Goal: Task Accomplishment & Management: Manage account settings

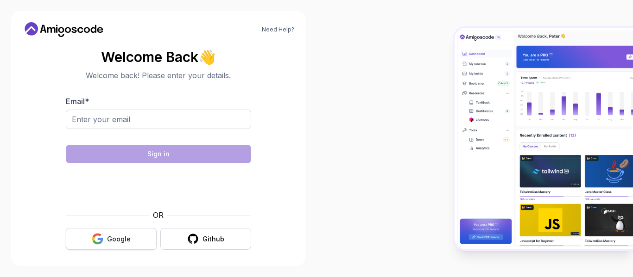
click at [102, 241] on icon "button" at bounding box center [100, 240] width 6 height 5
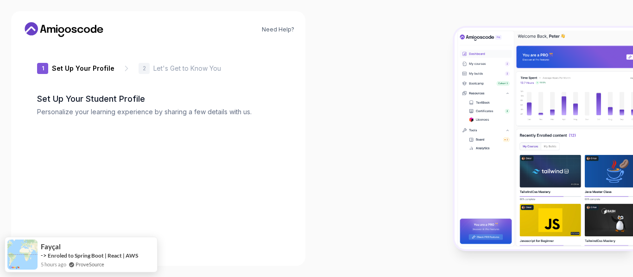
type input "jollymongoose21941"
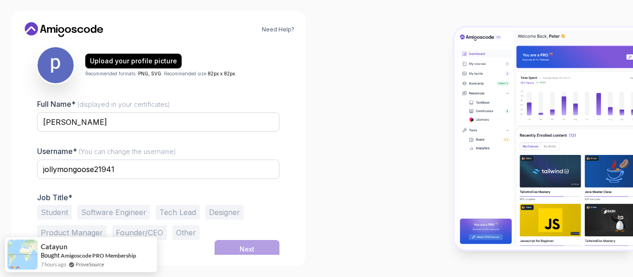
scroll to position [109, 0]
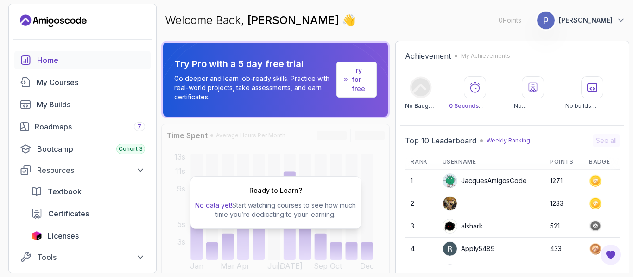
click at [601, 23] on p "[PERSON_NAME]" at bounding box center [585, 20] width 54 height 9
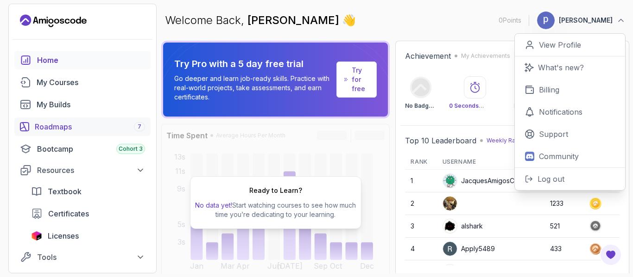
click at [50, 122] on div "Roadmaps 7" at bounding box center [90, 126] width 110 height 11
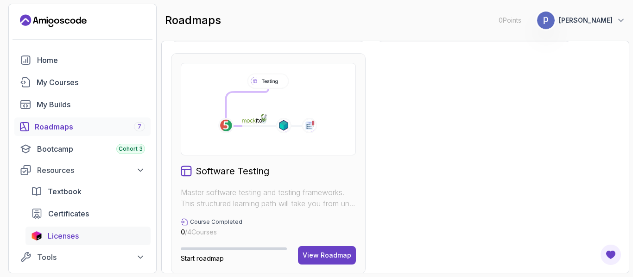
scroll to position [139, 0]
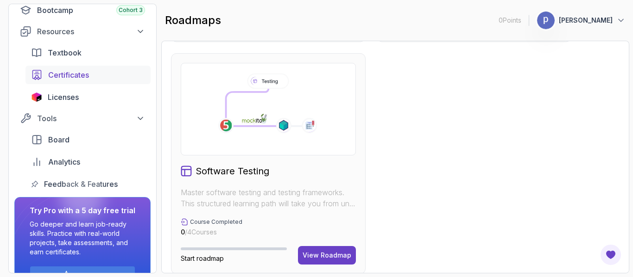
click at [73, 71] on span "Certificates" at bounding box center [68, 74] width 41 height 11
click at [617, 22] on icon at bounding box center [620, 20] width 9 height 9
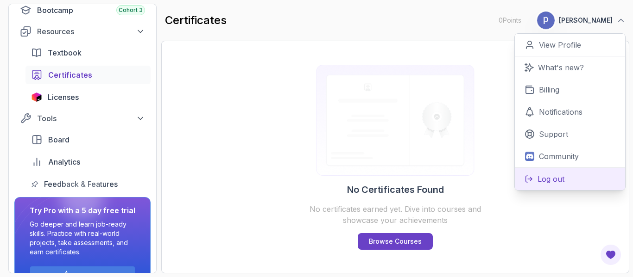
click at [552, 177] on p "Log out" at bounding box center [550, 179] width 27 height 11
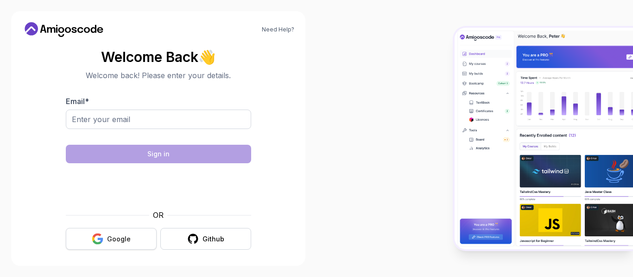
click at [107, 234] on button "Google" at bounding box center [111, 239] width 91 height 22
